Goal: Information Seeking & Learning: Find specific fact

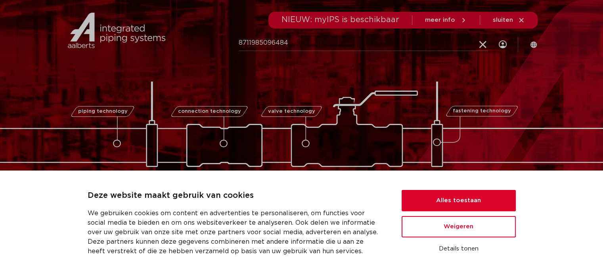
type input "8711985096484"
click button "Zoeken" at bounding box center [0, 0] width 0 height 0
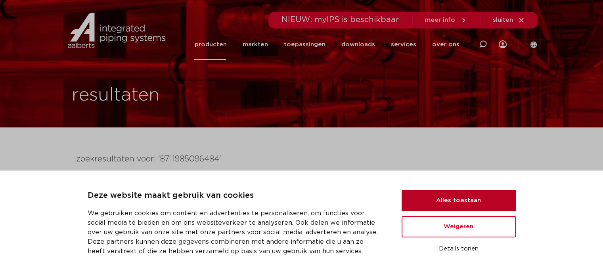
click at [461, 202] on button "Alles toestaan" at bounding box center [458, 200] width 114 height 21
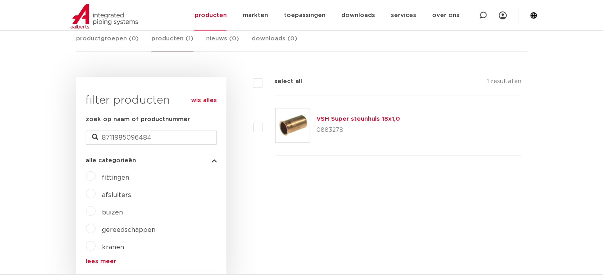
scroll to position [158, 0]
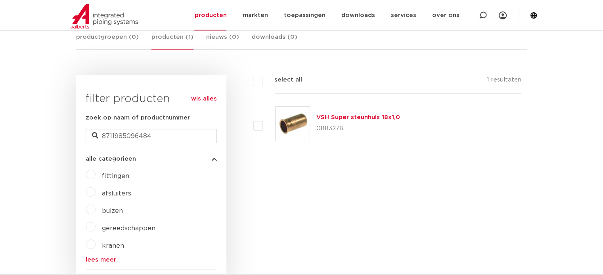
click at [348, 118] on link "VSH Super steunhuls 18x1,0" at bounding box center [358, 118] width 84 height 6
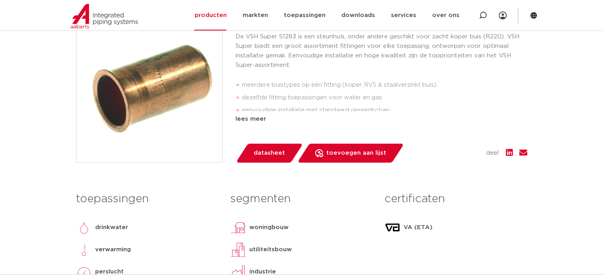
scroll to position [198, 0]
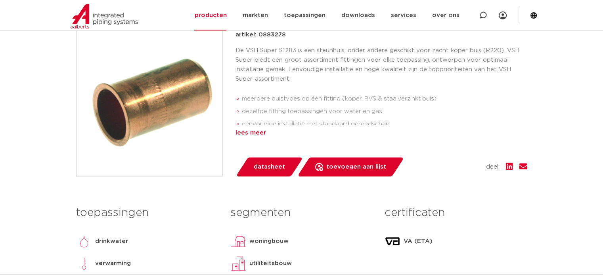
click at [258, 135] on div "lees meer" at bounding box center [381, 133] width 292 height 10
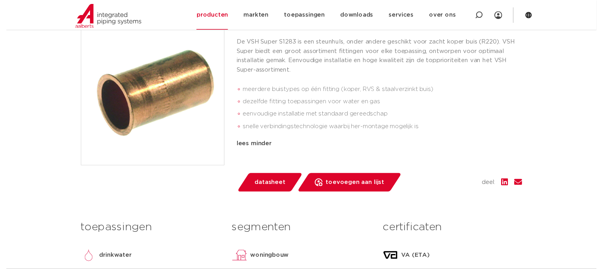
scroll to position [192, 0]
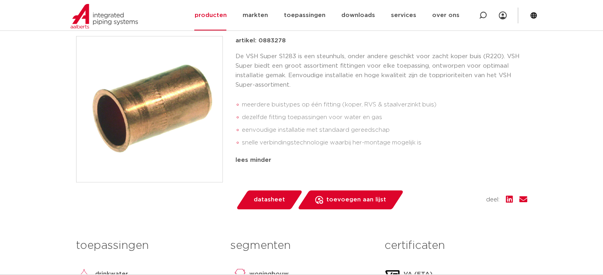
click at [271, 202] on span "datasheet" at bounding box center [269, 200] width 31 height 13
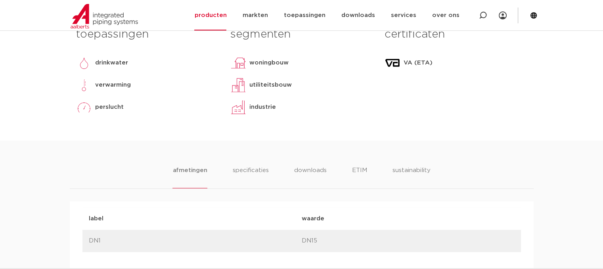
scroll to position [436, 0]
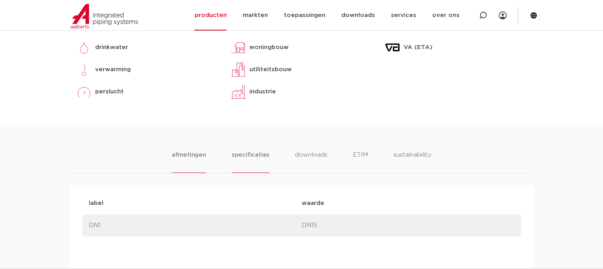
click at [241, 157] on li "specificaties" at bounding box center [250, 162] width 38 height 23
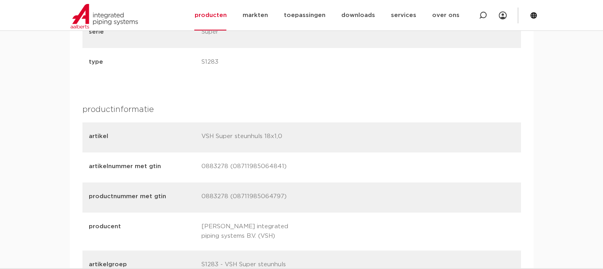
scroll to position [911, 0]
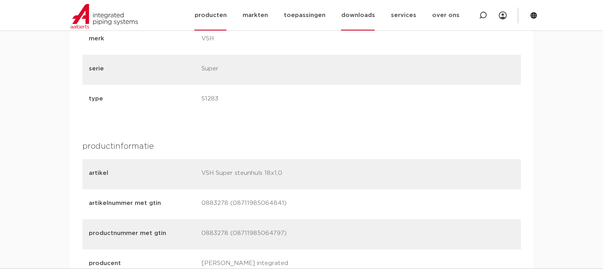
click at [369, 18] on link "downloads" at bounding box center [358, 15] width 34 height 31
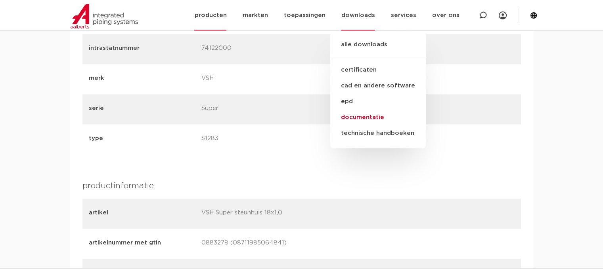
scroll to position [872, 0]
click at [368, 120] on link "documentatie" at bounding box center [377, 118] width 95 height 16
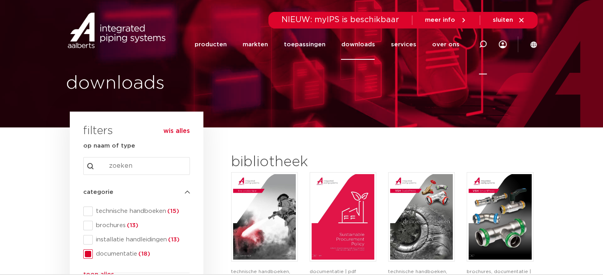
click at [480, 44] on icon at bounding box center [483, 45] width 10 height 10
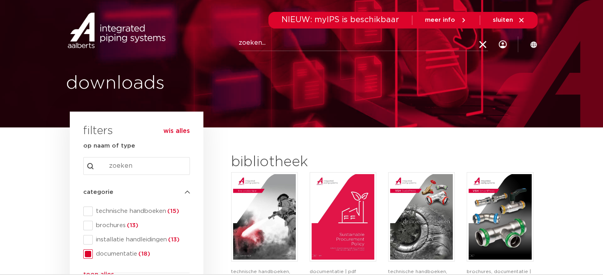
paste input "8711985096484"
type input "8711985096484"
click button "Zoeken" at bounding box center [0, 0] width 0 height 0
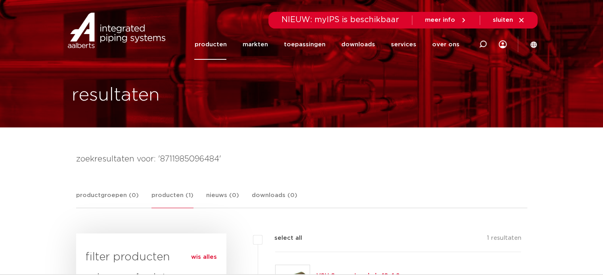
click at [176, 197] on link "producten (1)" at bounding box center [172, 199] width 42 height 17
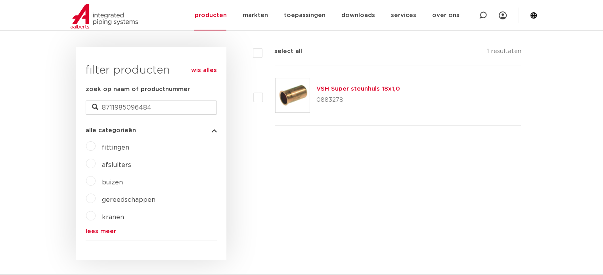
scroll to position [158, 0]
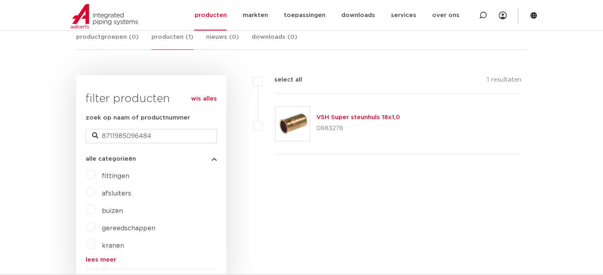
click at [340, 119] on link "VSH Super steunhuls 18x1,0" at bounding box center [358, 118] width 84 height 6
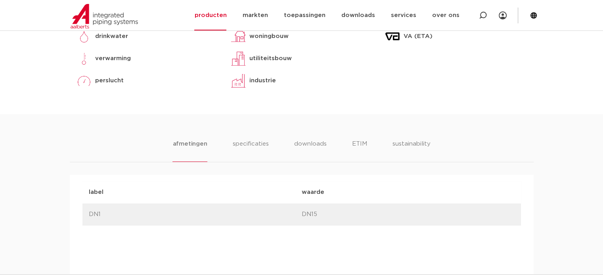
scroll to position [403, 0]
click at [258, 141] on li "specificaties" at bounding box center [250, 151] width 38 height 23
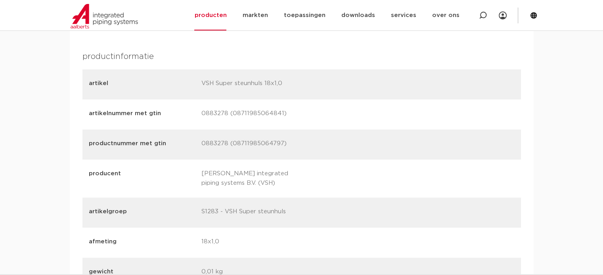
scroll to position [997, 0]
